Goal: Task Accomplishment & Management: Complete application form

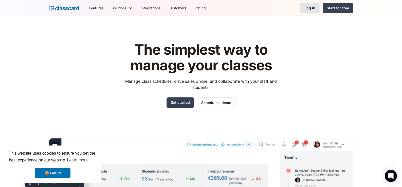
click at [313, 7] on div "Log in" at bounding box center [309, 7] width 11 height 5
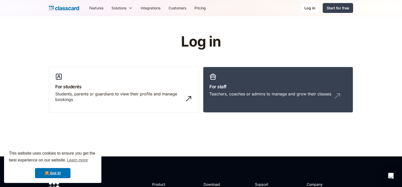
click at [188, 43] on h1 "Log in" at bounding box center [201, 42] width 161 height 16
click at [220, 41] on h1 "Log in" at bounding box center [201, 42] width 161 height 16
click at [336, 7] on div "Start for free" at bounding box center [338, 7] width 22 height 5
